Goal: Find specific fact: Find specific fact

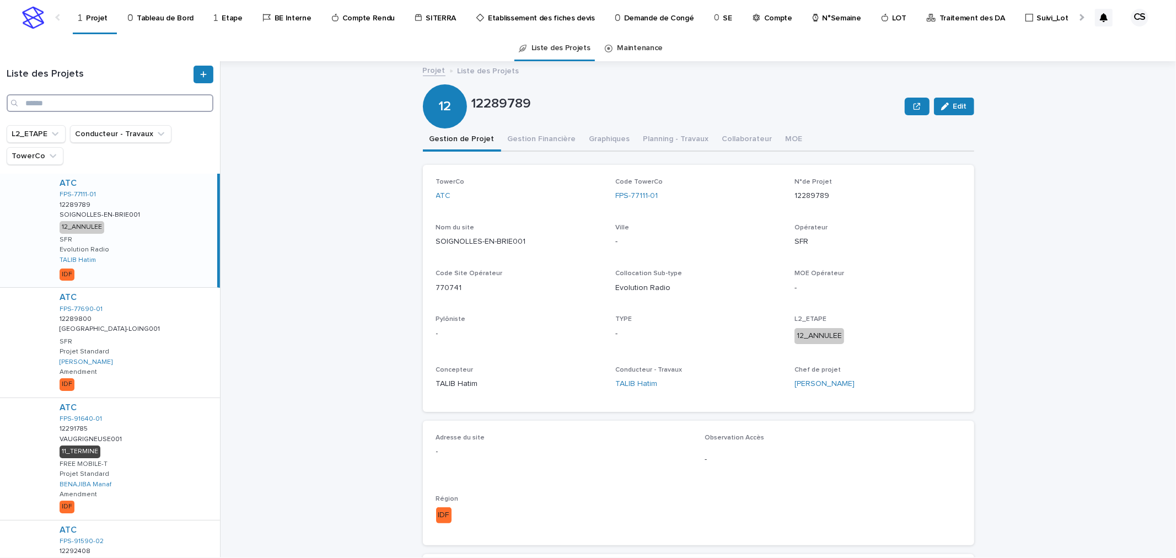
click at [79, 104] on input "Search" at bounding box center [110, 103] width 207 height 18
type input "*******"
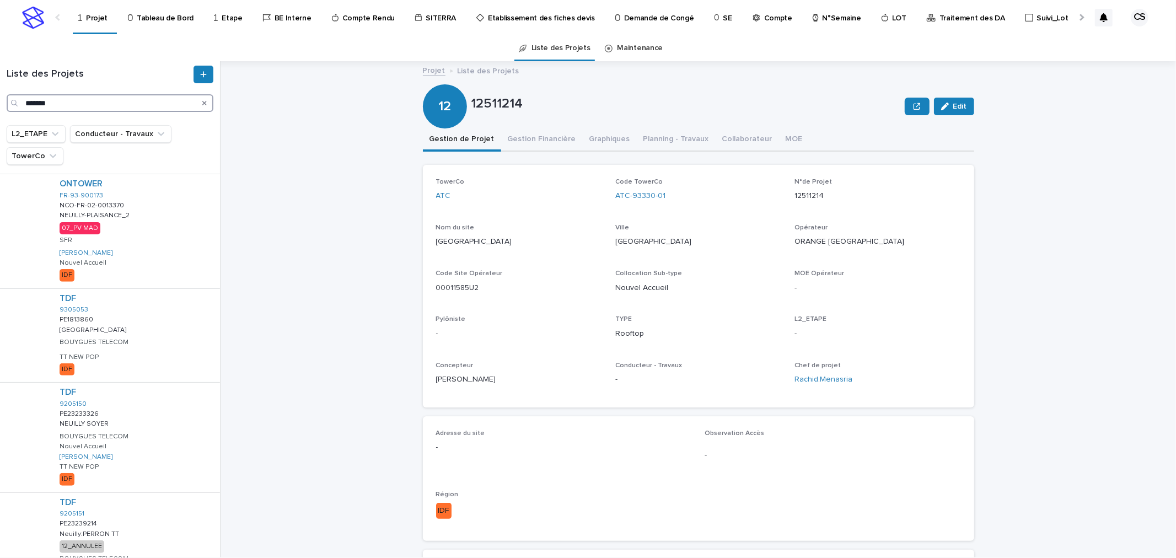
scroll to position [350, 0]
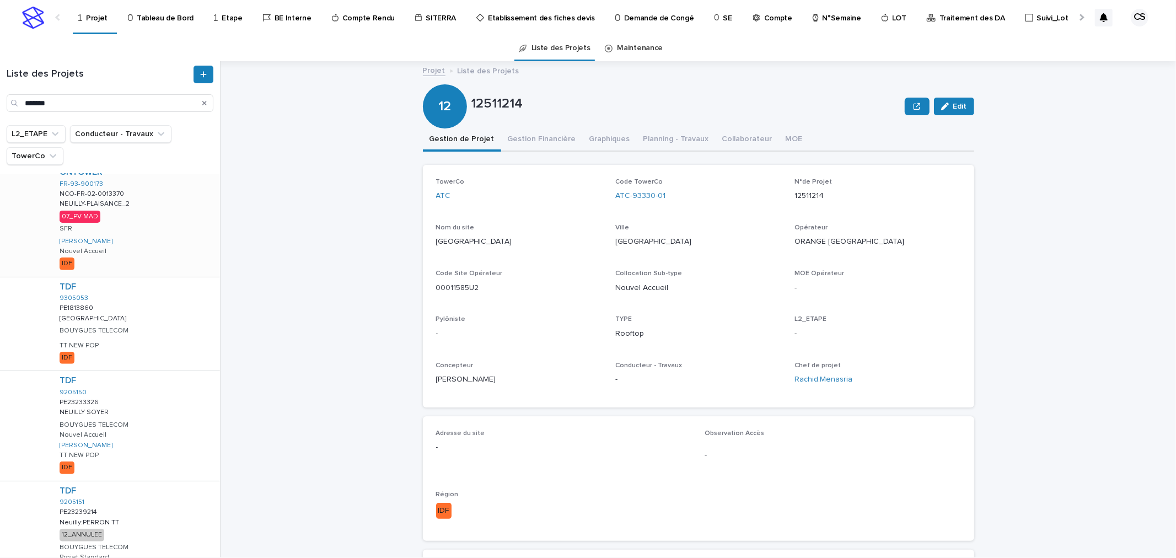
click at [166, 250] on div "ONTOWER FR-93-900173 NCO-FR-02-0013370 NCO-FR-02-0013370 [GEOGRAPHIC_DATA]-PLAI…" at bounding box center [135, 220] width 169 height 114
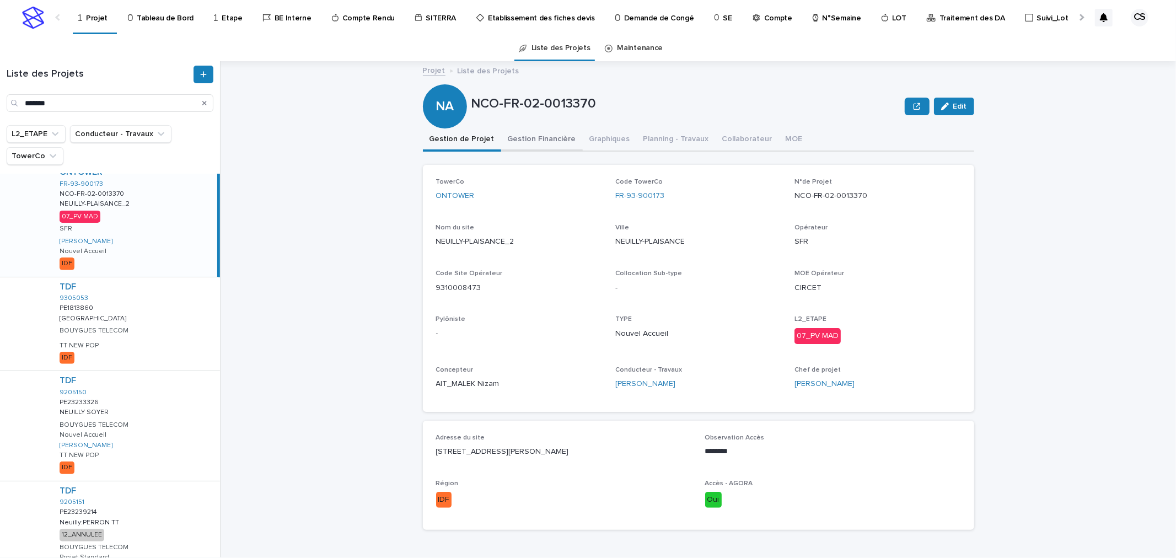
click at [548, 140] on button "Gestion Financière" at bounding box center [542, 140] width 82 height 23
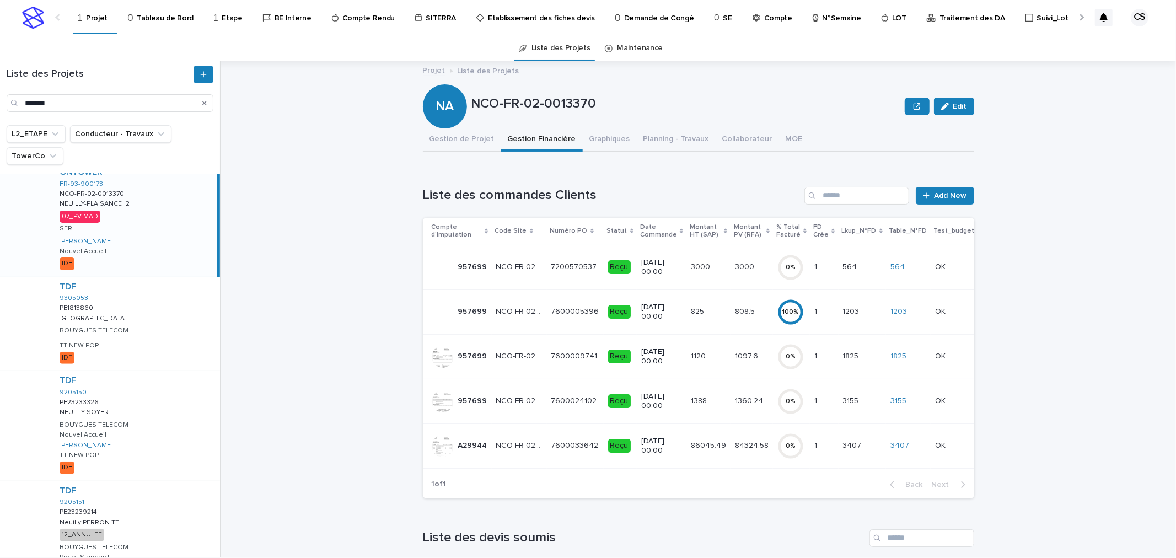
click at [731, 435] on td "84324.58 84324.58" at bounding box center [752, 446] width 42 height 45
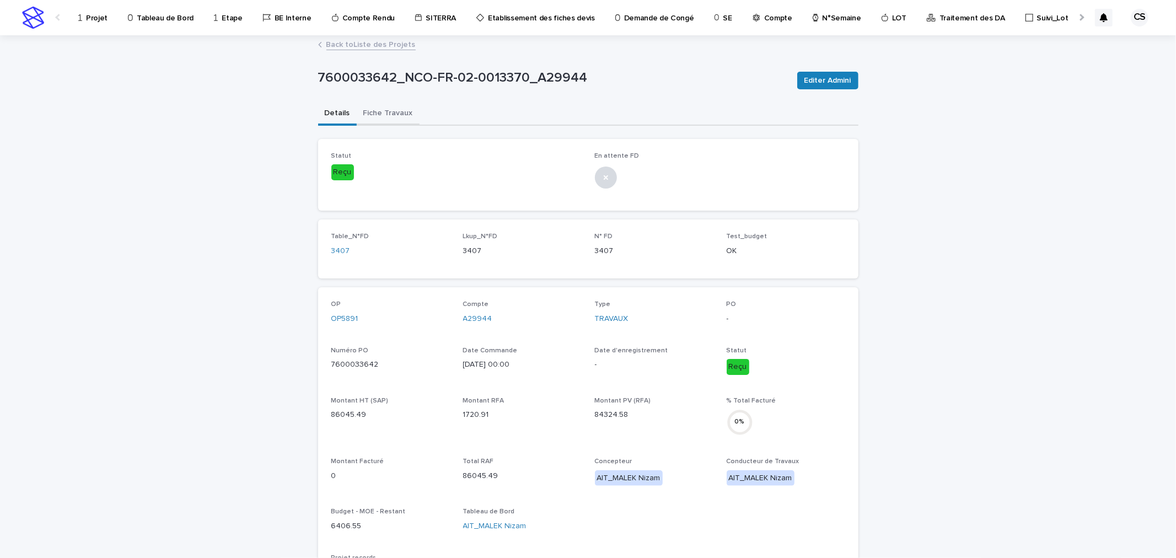
click at [376, 113] on button "Fiche Travaux" at bounding box center [388, 114] width 63 height 23
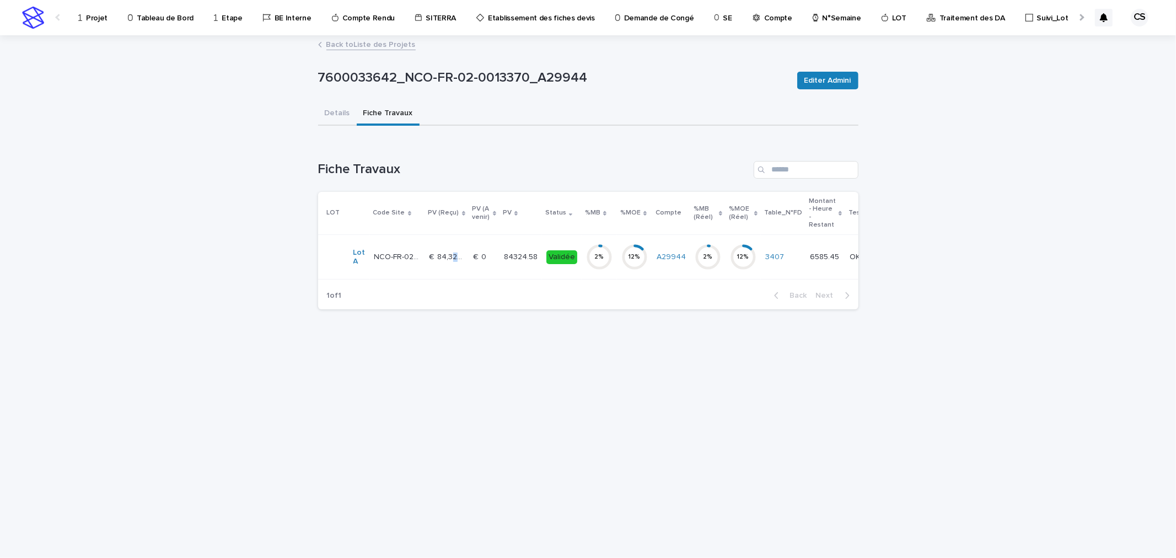
click at [454, 255] on p "€  84,324.58" at bounding box center [449, 256] width 38 height 12
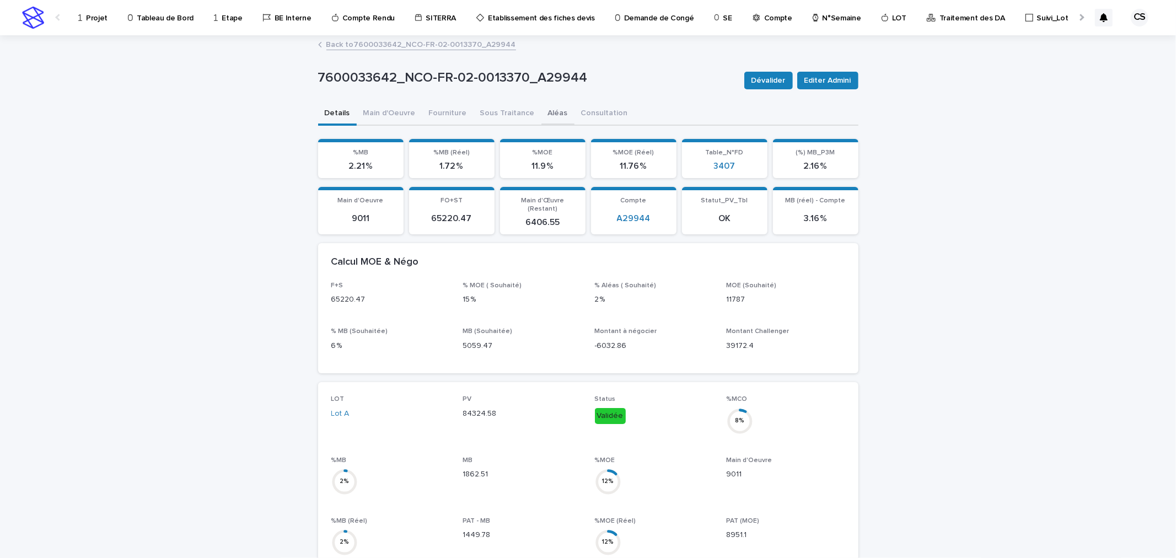
click at [542, 117] on button "Aléas" at bounding box center [558, 114] width 33 height 23
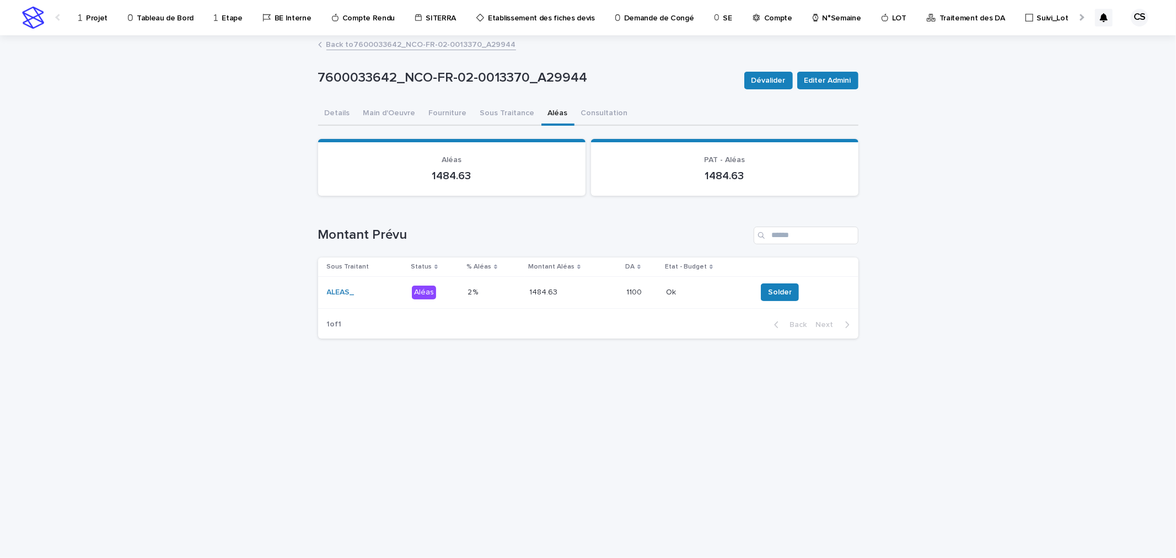
click at [580, 291] on p at bounding box center [574, 292] width 88 height 9
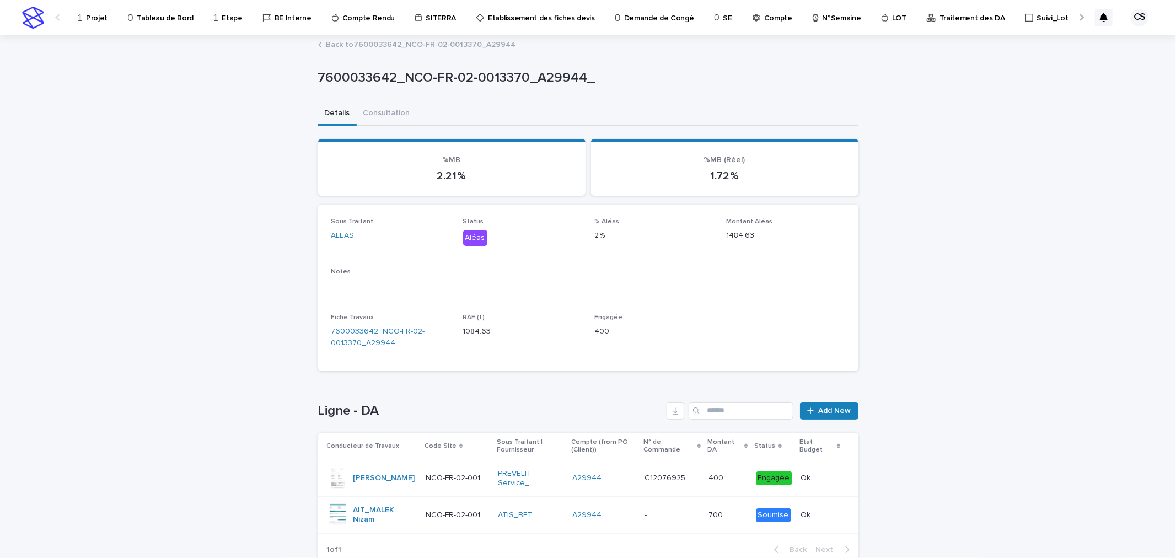
click at [647, 509] on p "-" at bounding box center [647, 515] width 4 height 12
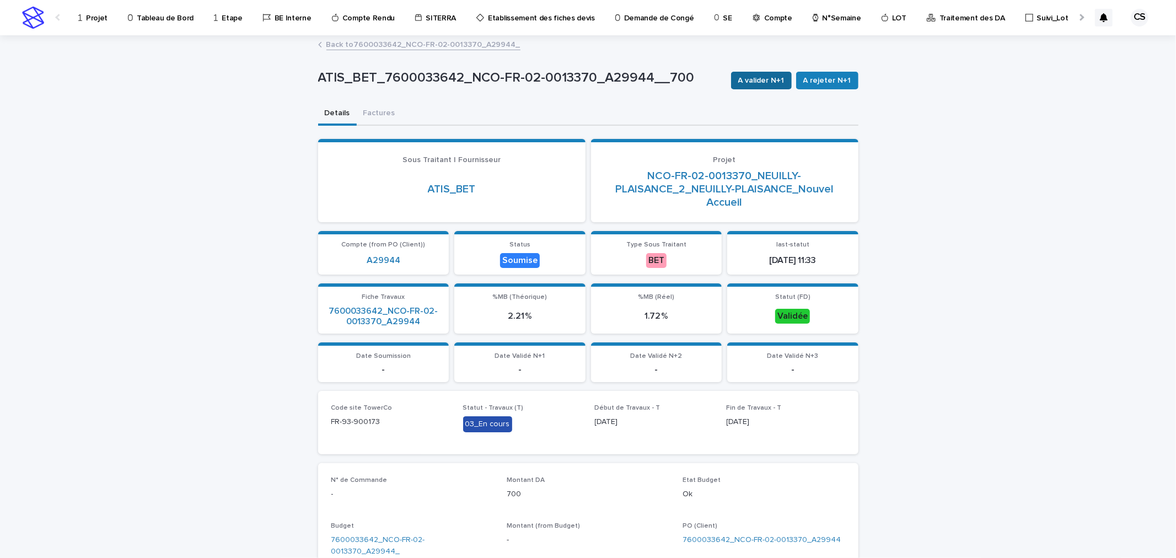
click at [768, 85] on span "A valider N+1" at bounding box center [762, 80] width 46 height 11
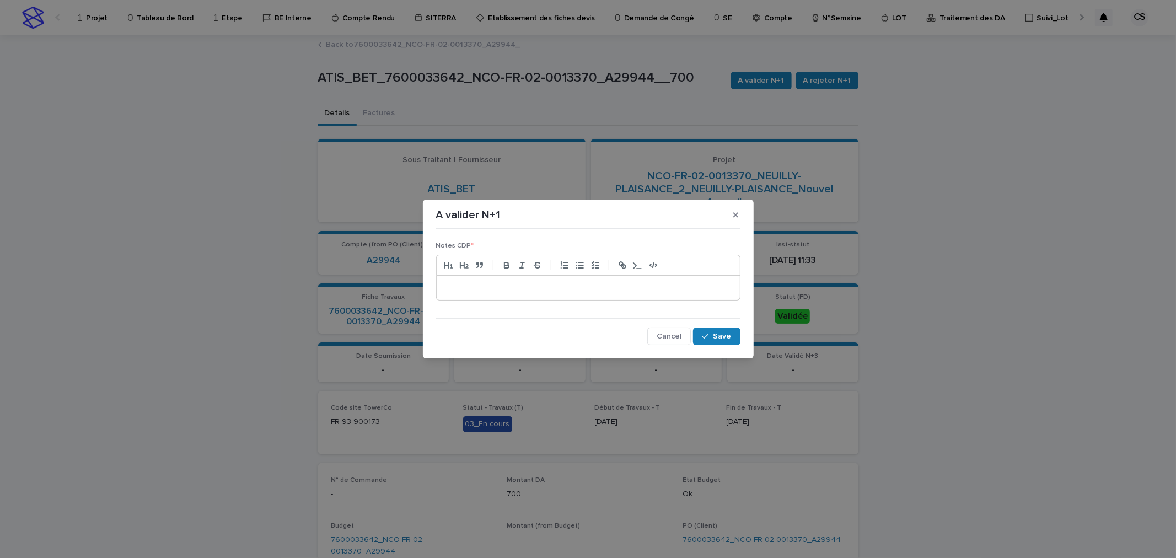
click at [609, 286] on p at bounding box center [588, 287] width 287 height 11
click at [725, 334] on span "Save" at bounding box center [723, 337] width 18 height 8
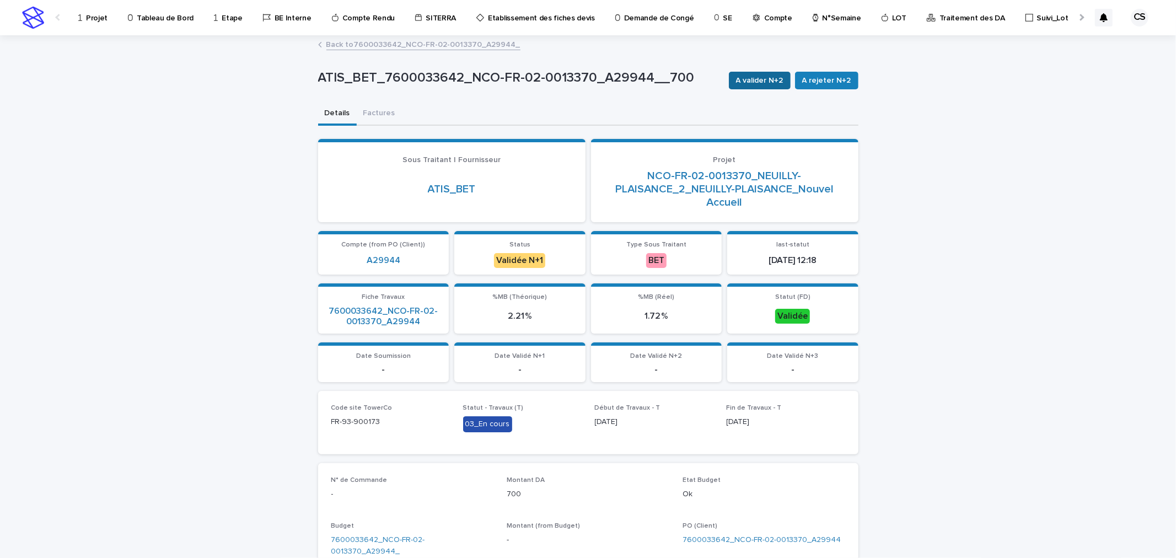
click at [763, 81] on span "A valider N+2" at bounding box center [759, 80] width 47 height 11
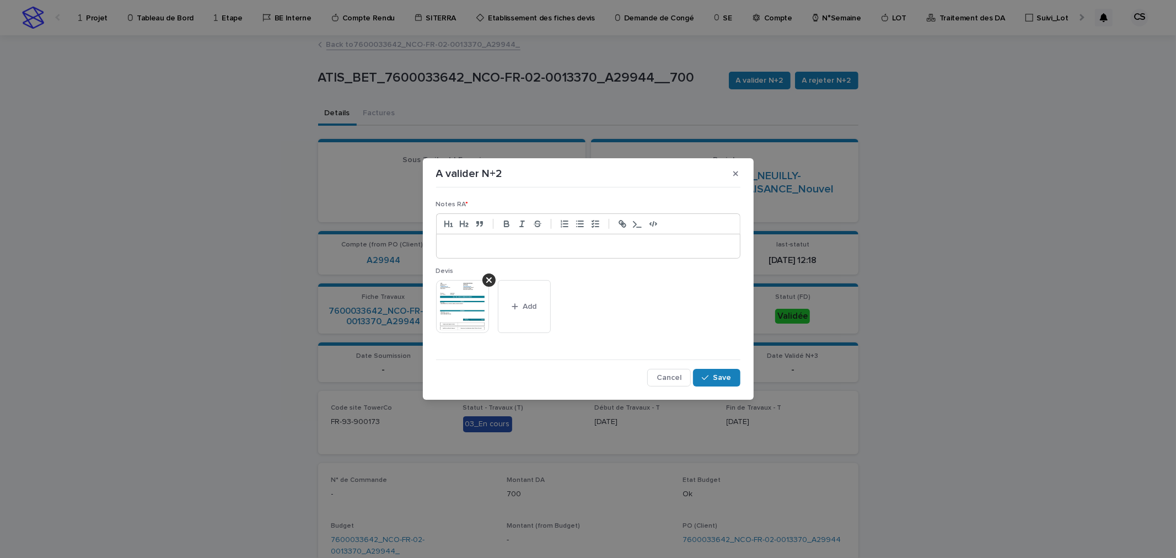
click at [515, 252] on div at bounding box center [588, 246] width 303 height 24
drag, startPoint x: 515, startPoint y: 252, endPoint x: 400, endPoint y: 246, distance: 114.9
click at [400, 246] on div "A valider N+2 Notes RA * ******* Devis This file cannot be opened Download File…" at bounding box center [588, 279] width 1176 height 558
copy p "*******"
click at [705, 370] on button "Save" at bounding box center [716, 378] width 47 height 18
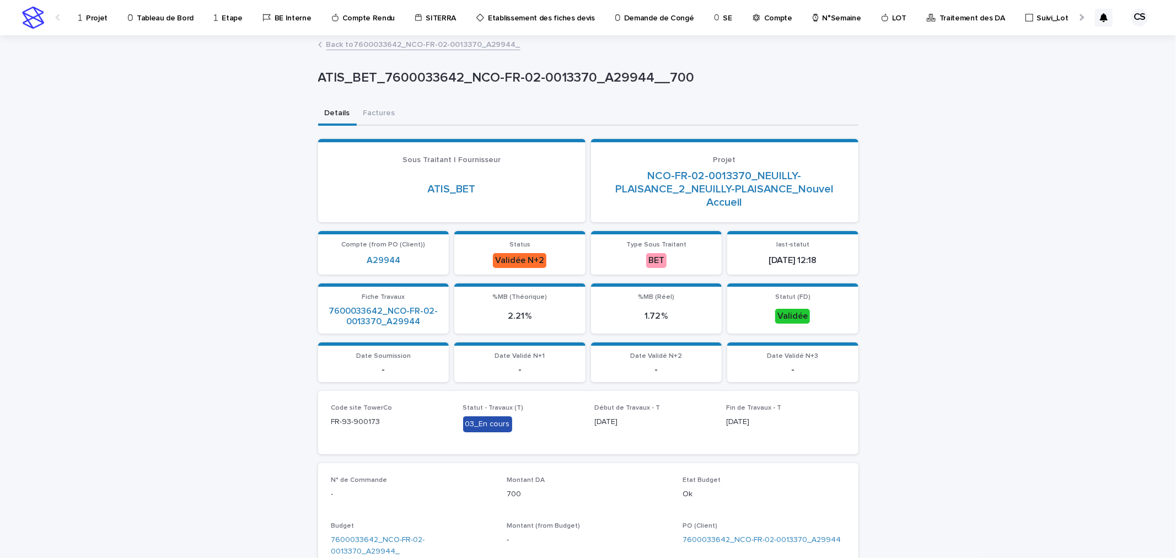
click at [445, 50] on link "Back to 7600033642_NCO-FR-02-0013370_A29944_" at bounding box center [424, 44] width 194 height 13
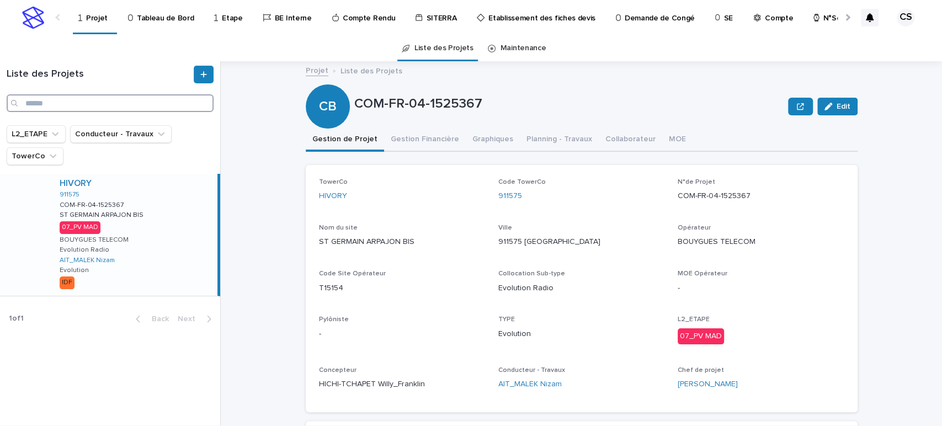
click at [73, 106] on input "Search" at bounding box center [110, 103] width 207 height 18
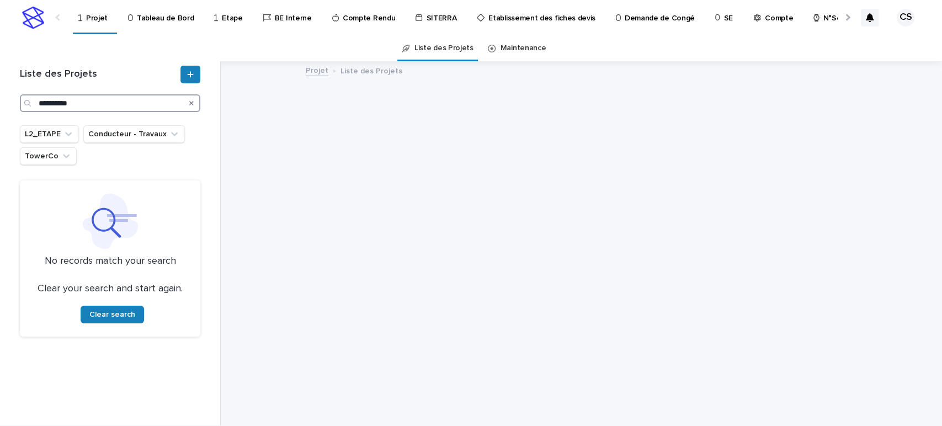
click at [61, 105] on input "**********" at bounding box center [110, 103] width 180 height 18
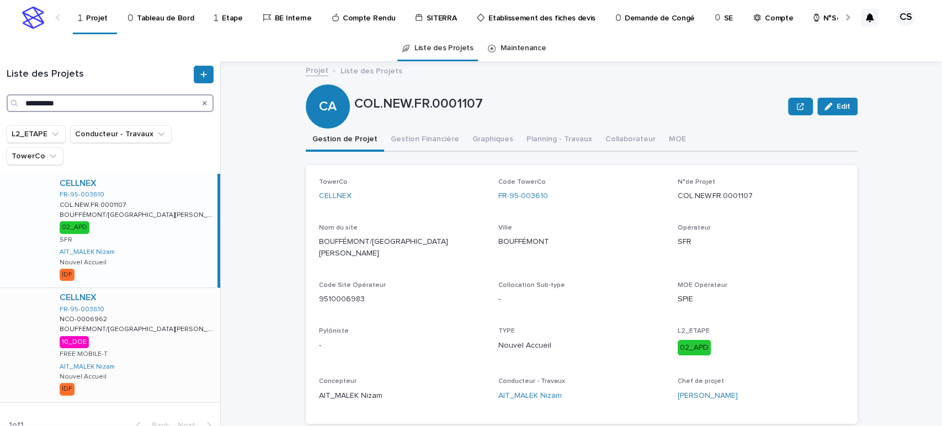
scroll to position [13, 0]
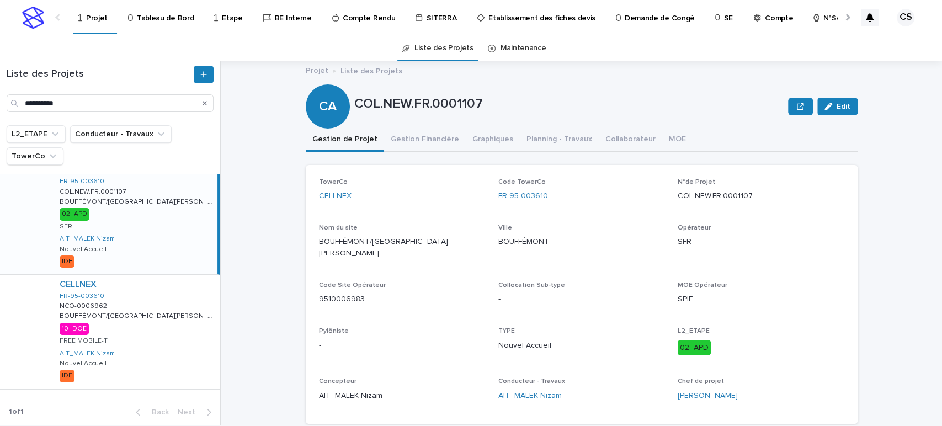
click at [140, 244] on div "CELLNEX FR-95-003610 COL.NEW.FR.0001107 COL.NEW.FR.0001107 BOUFFÉMONT/RUE [PERS…" at bounding box center [134, 218] width 167 height 114
drag, startPoint x: 550, startPoint y: 203, endPoint x: 493, endPoint y: 199, distance: 58.0
click at [498, 199] on div "Code TowerCo FR-95-003610" at bounding box center [581, 194] width 166 height 33
copy link "FR-95-003610"
drag, startPoint x: 544, startPoint y: 240, endPoint x: 492, endPoint y: 244, distance: 52.0
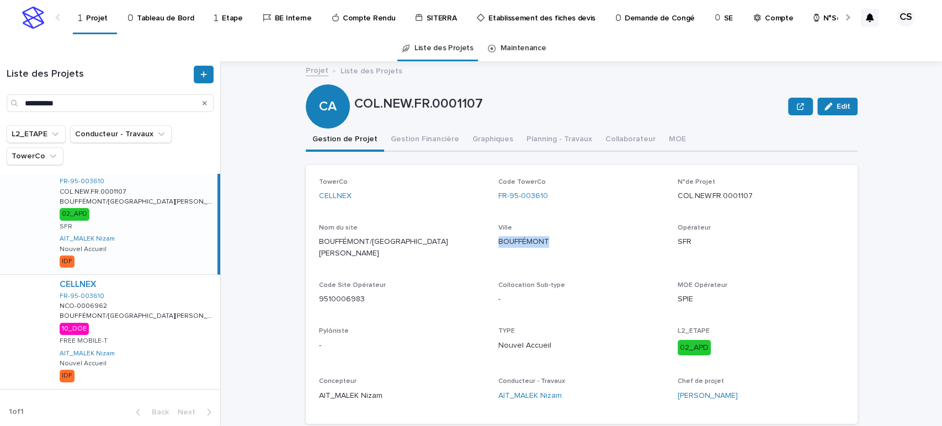
click at [492, 244] on div "TowerCo CELLNEX Code TowerCo FR-95-003610 N°de Projet COL.NEW.FR.0001107 Nom du…" at bounding box center [581, 294] width 525 height 232
copy p "BOUFFÉMONT"
click at [114, 100] on input "**********" at bounding box center [110, 103] width 207 height 18
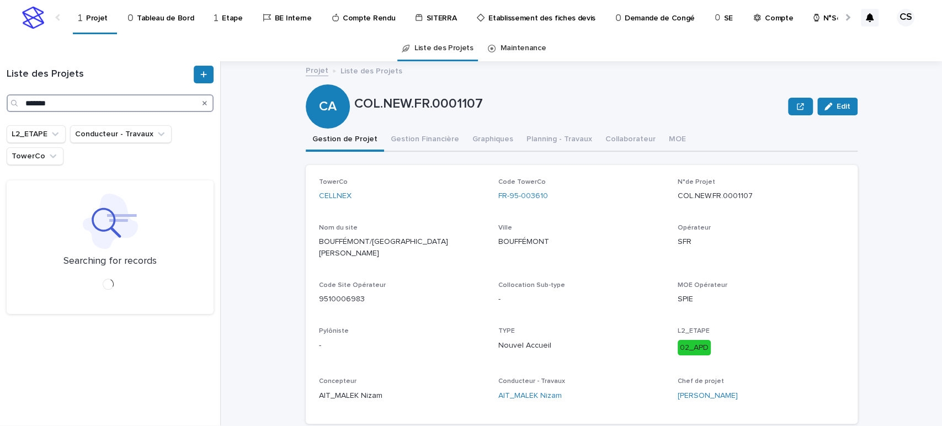
type input "*******"
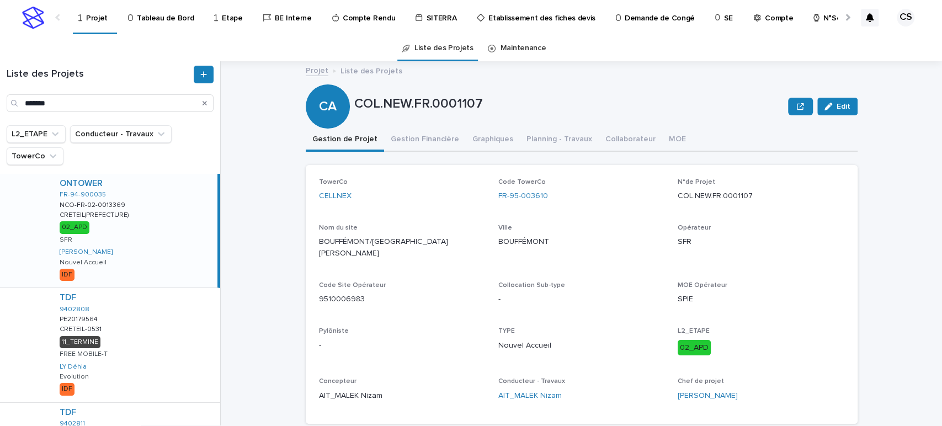
click at [145, 230] on div "ONTOWER FR-94-900035 NCO-FR-02-0013369 NCO-FR-02-0013369 [GEOGRAPHIC_DATA](PREF…" at bounding box center [134, 231] width 167 height 114
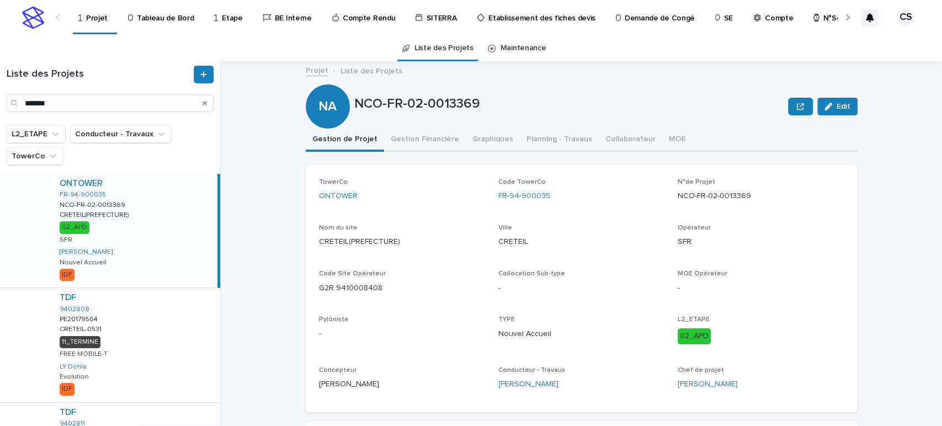
click at [150, 248] on div "ONTOWER FR-94-900035 NCO-FR-02-0013369 NCO-FR-02-0013369 [GEOGRAPHIC_DATA](PREF…" at bounding box center [134, 231] width 167 height 114
click at [402, 240] on p "CRETEIL(PREFECTURE)" at bounding box center [402, 242] width 166 height 12
click at [379, 253] on div "Nom du site [GEOGRAPHIC_DATA](PREFECTURE)" at bounding box center [402, 240] width 166 height 33
drag, startPoint x: 394, startPoint y: 242, endPoint x: 315, endPoint y: 248, distance: 79.6
click at [319, 248] on div "Nom du site [GEOGRAPHIC_DATA](PREFECTURE)" at bounding box center [402, 240] width 166 height 33
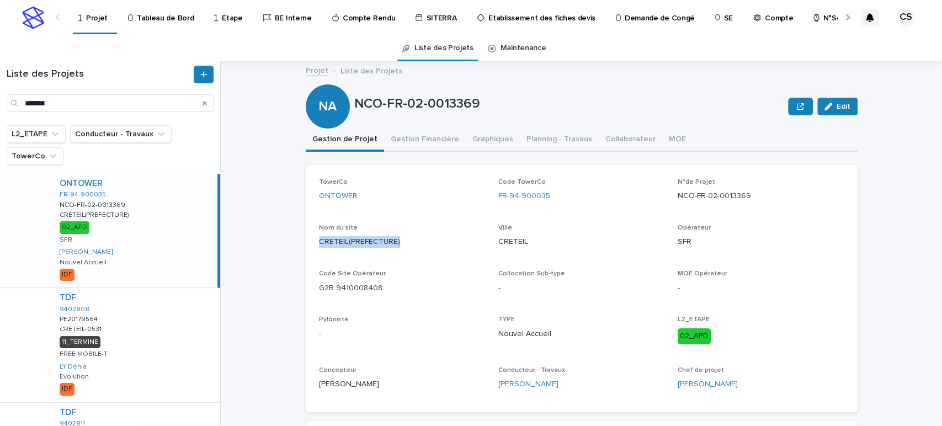
copy p "CRETEIL(PREFECTURE)"
drag, startPoint x: 559, startPoint y: 205, endPoint x: 494, endPoint y: 199, distance: 65.4
click at [498, 199] on div "Code TowerCo FR-94-900035" at bounding box center [581, 194] width 166 height 33
copy link "FR-94-900035"
